Goal: Leave review/rating: Share an evaluation or opinion about a product, service, or content

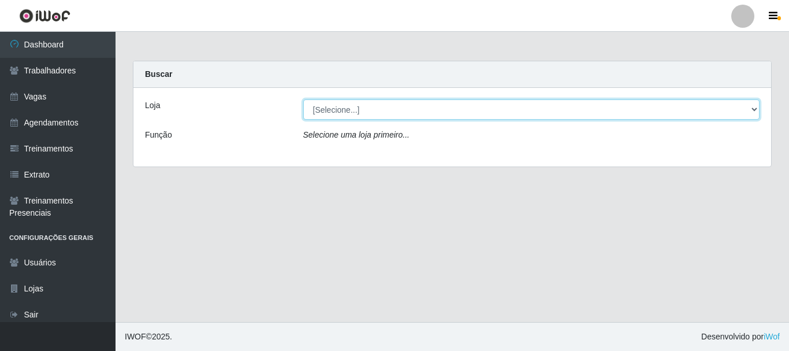
drag, startPoint x: 356, startPoint y: 110, endPoint x: 359, endPoint y: 118, distance: 9.1
click at [356, 110] on select "[Selecione...] O Cestão - [GEOGRAPHIC_DATA]" at bounding box center [531, 109] width 457 height 20
select select "238"
click at [303, 99] on select "[Selecione...] O Cestão - [GEOGRAPHIC_DATA]" at bounding box center [531, 109] width 457 height 20
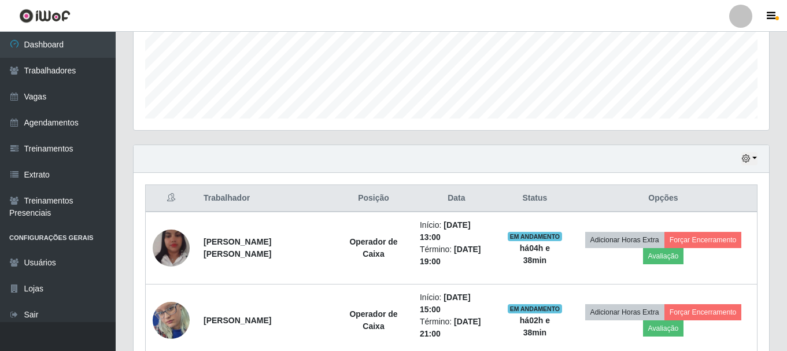
scroll to position [331, 0]
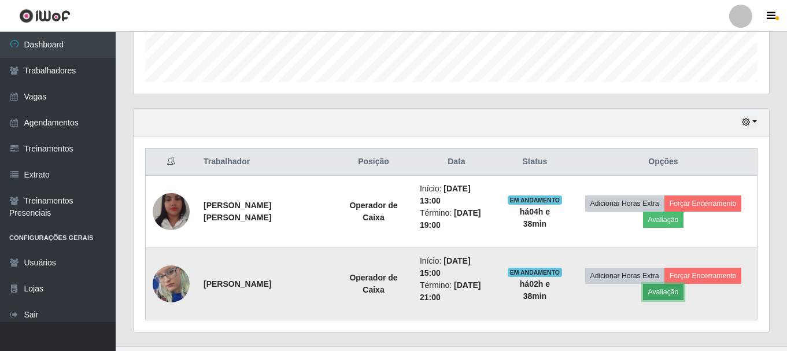
click at [668, 284] on button "Avaliação" at bounding box center [663, 292] width 41 height 16
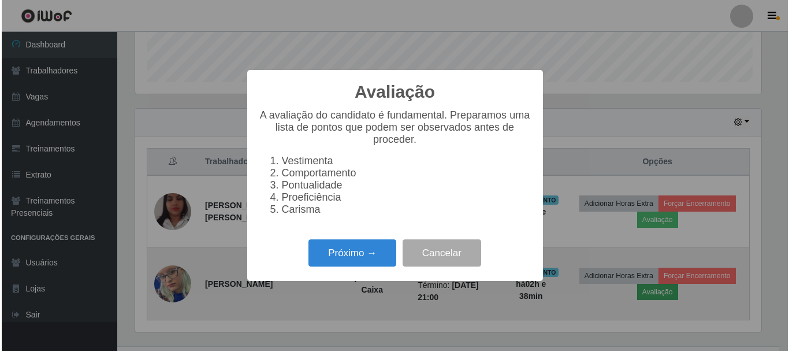
scroll to position [240, 629]
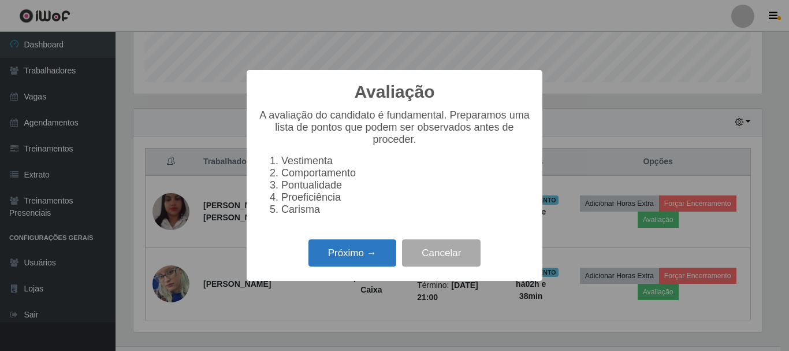
click at [355, 255] on button "Próximo →" at bounding box center [353, 252] width 88 height 27
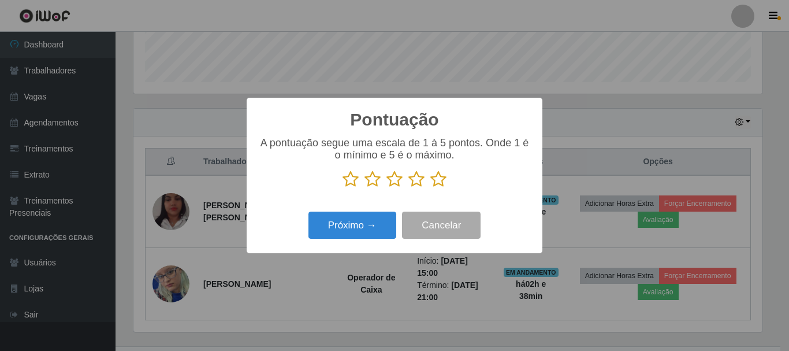
scroll to position [577721, 577331]
click at [378, 223] on button "Próximo →" at bounding box center [353, 225] width 88 height 27
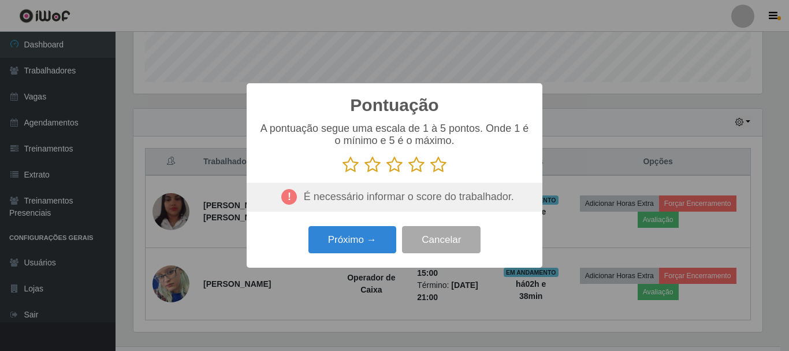
click at [350, 167] on icon at bounding box center [351, 164] width 16 height 17
click at [343, 173] on input "radio" at bounding box center [343, 173] width 0 height 0
click at [360, 235] on button "Próximo →" at bounding box center [353, 239] width 88 height 27
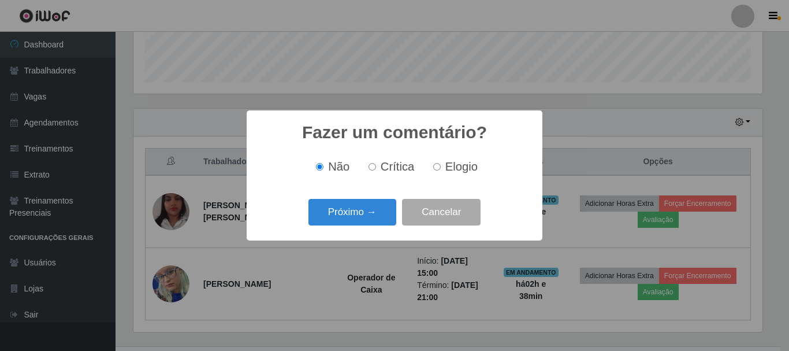
click at [376, 166] on input "Crítica" at bounding box center [373, 167] width 8 height 8
radio input "true"
click at [363, 214] on button "Próximo →" at bounding box center [353, 212] width 88 height 27
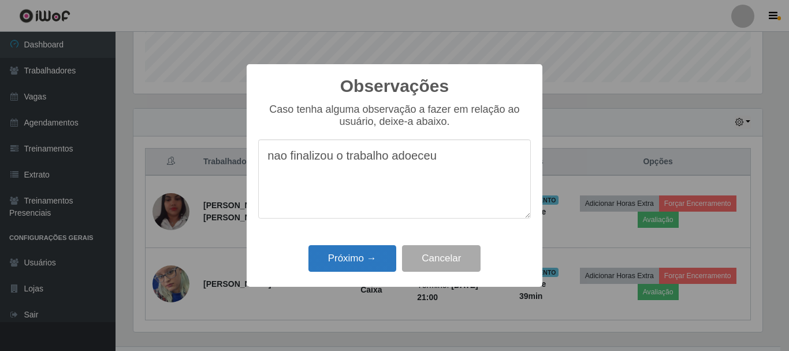
type textarea "nao finalizou o trabalho adoeceu"
click at [361, 258] on button "Próximo →" at bounding box center [353, 258] width 88 height 27
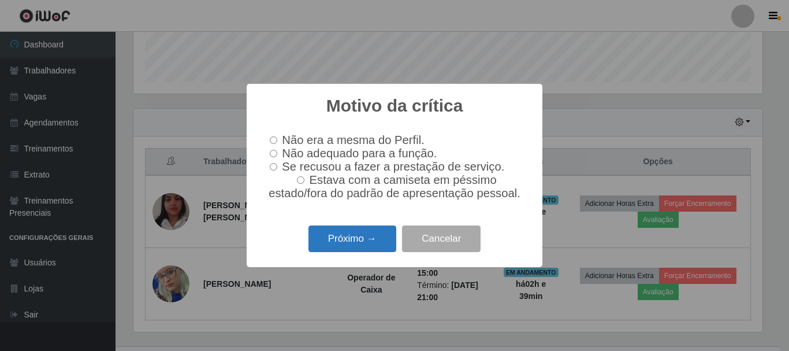
click at [365, 242] on button "Próximo →" at bounding box center [353, 238] width 88 height 27
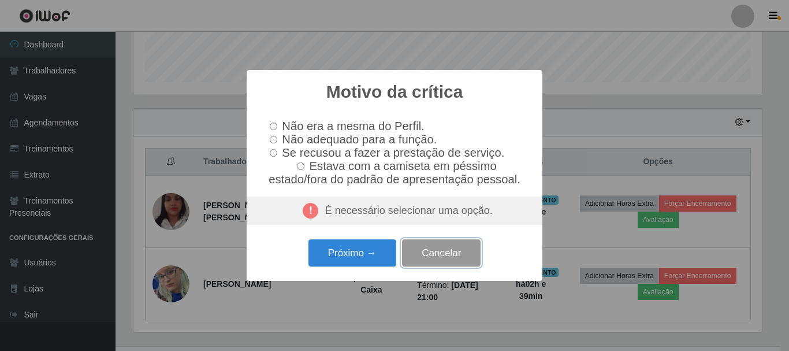
click at [434, 264] on button "Cancelar" at bounding box center [441, 252] width 79 height 27
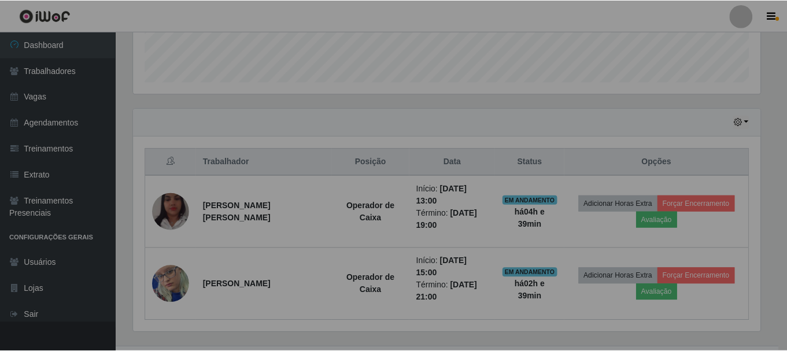
scroll to position [240, 635]
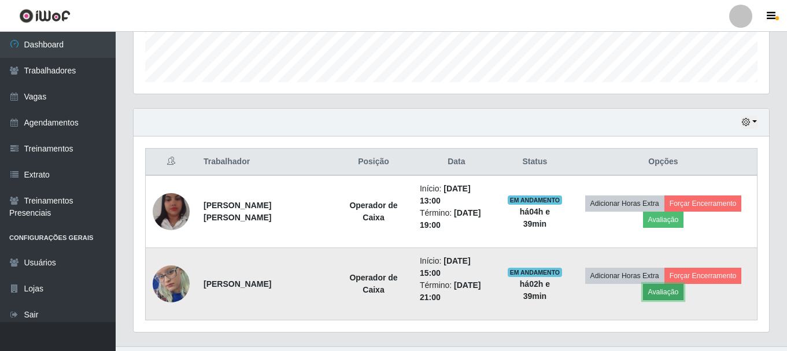
click at [665, 284] on button "Avaliação" at bounding box center [663, 292] width 41 height 16
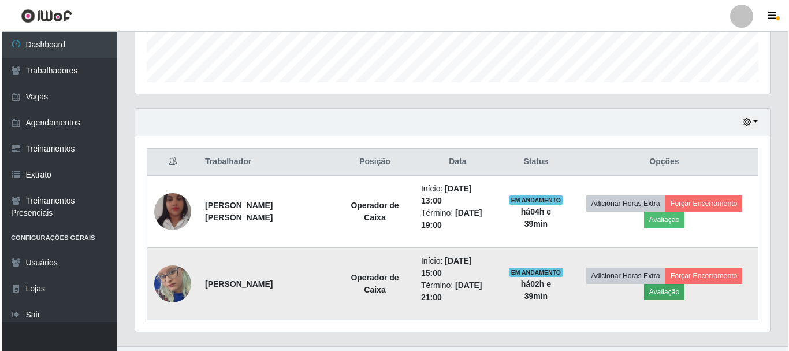
scroll to position [240, 629]
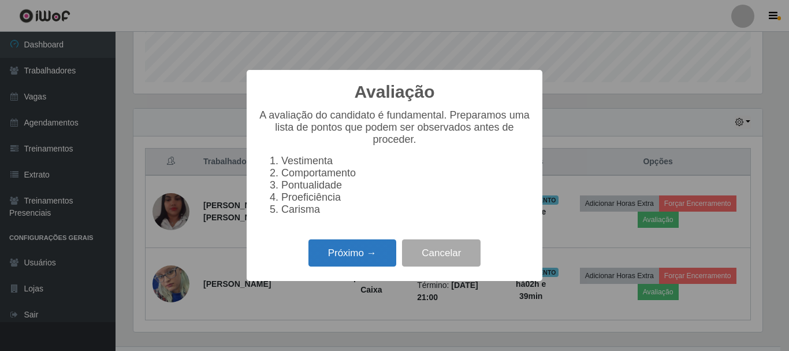
click at [368, 258] on button "Próximo →" at bounding box center [353, 252] width 88 height 27
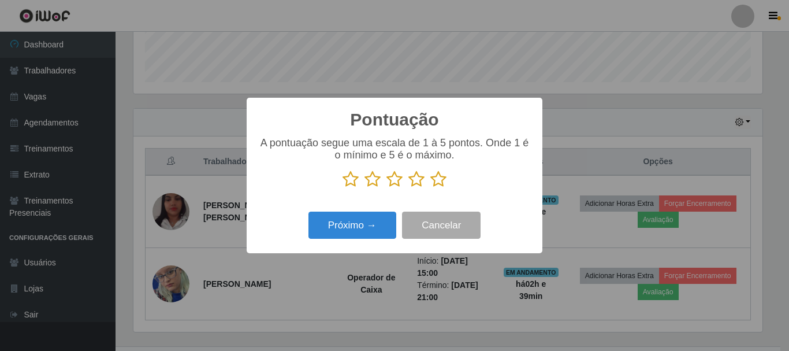
click at [352, 180] on icon at bounding box center [351, 178] width 16 height 17
click at [343, 188] on input "radio" at bounding box center [343, 188] width 0 height 0
click at [367, 225] on button "Próximo →" at bounding box center [353, 225] width 88 height 27
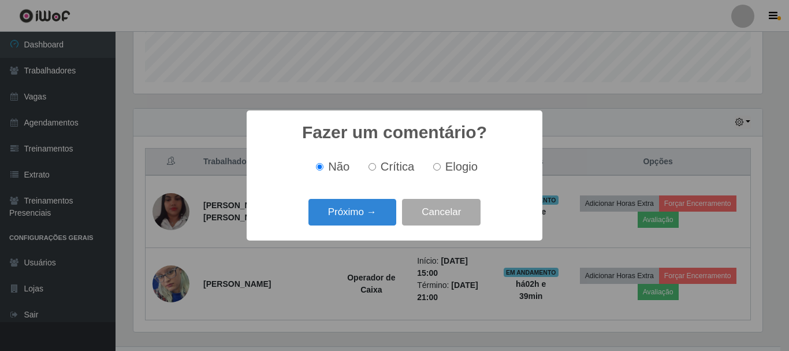
click at [375, 166] on input "Crítica" at bounding box center [373, 167] width 8 height 8
radio input "true"
click at [377, 207] on button "Próximo →" at bounding box center [353, 212] width 88 height 27
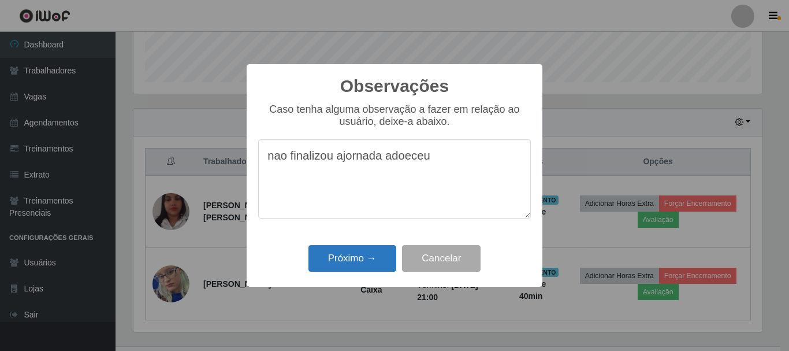
type textarea "nao finalizou ajornada adoeceu"
click at [377, 265] on button "Próximo →" at bounding box center [353, 258] width 88 height 27
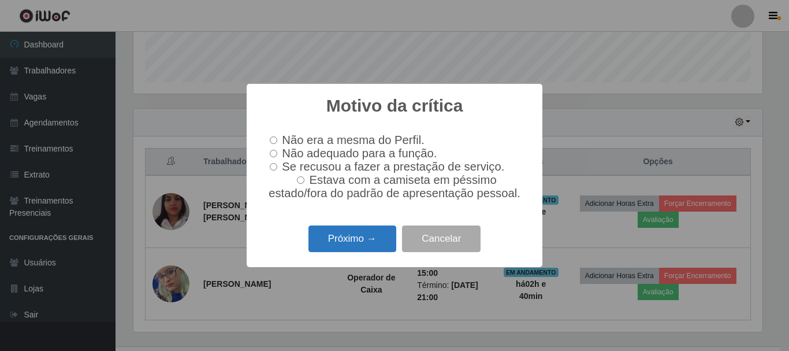
click at [380, 240] on button "Próximo →" at bounding box center [353, 238] width 88 height 27
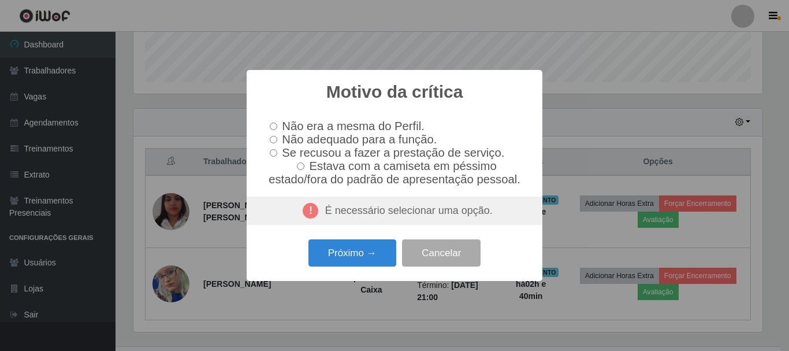
click at [273, 136] on input "Não adequado para a função." at bounding box center [274, 140] width 8 height 8
radio input "true"
click at [346, 258] on button "Próximo →" at bounding box center [353, 252] width 88 height 27
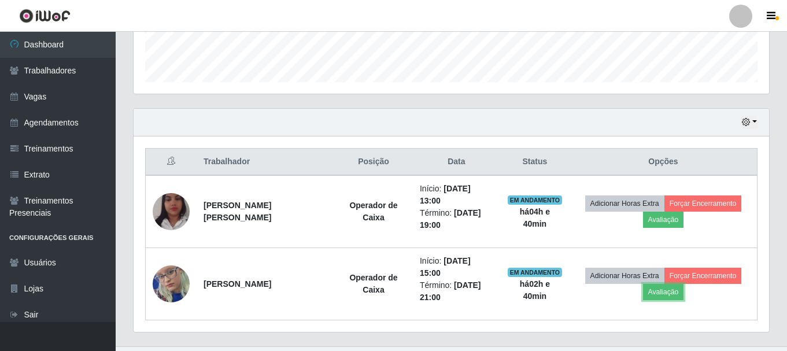
scroll to position [240, 635]
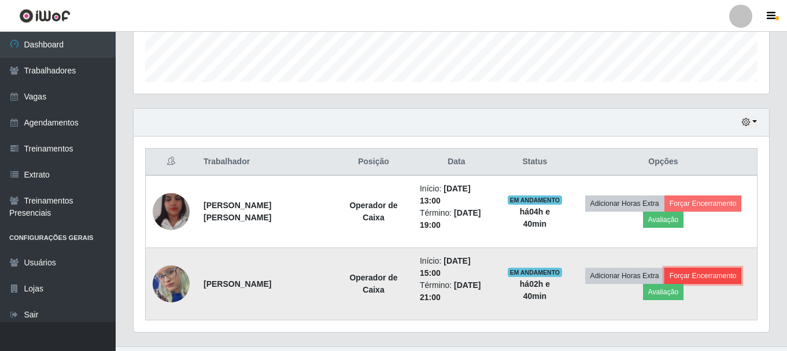
click at [721, 268] on button "Forçar Encerramento" at bounding box center [702, 276] width 77 height 16
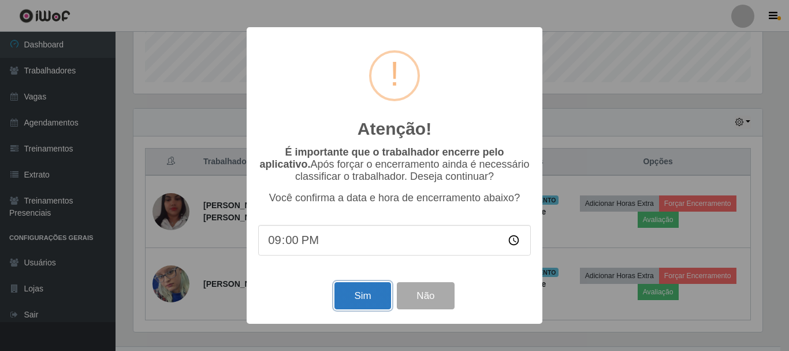
click at [357, 297] on button "Sim" at bounding box center [363, 295] width 56 height 27
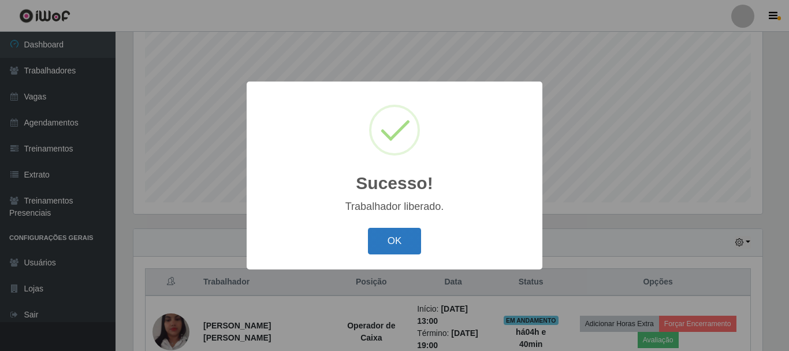
click at [396, 243] on button "OK" at bounding box center [395, 241] width 54 height 27
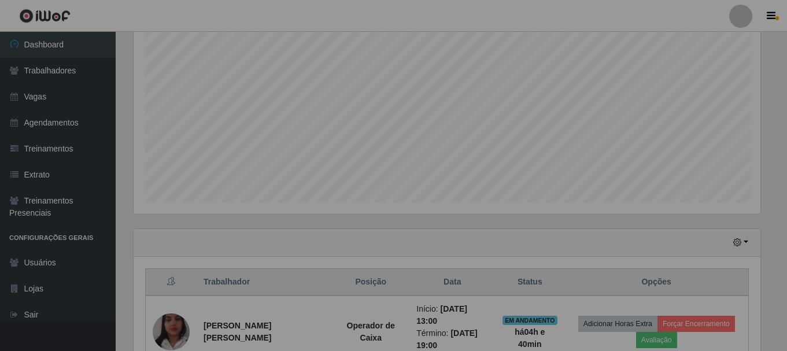
scroll to position [240, 635]
